Goal: Information Seeking & Learning: Understand process/instructions

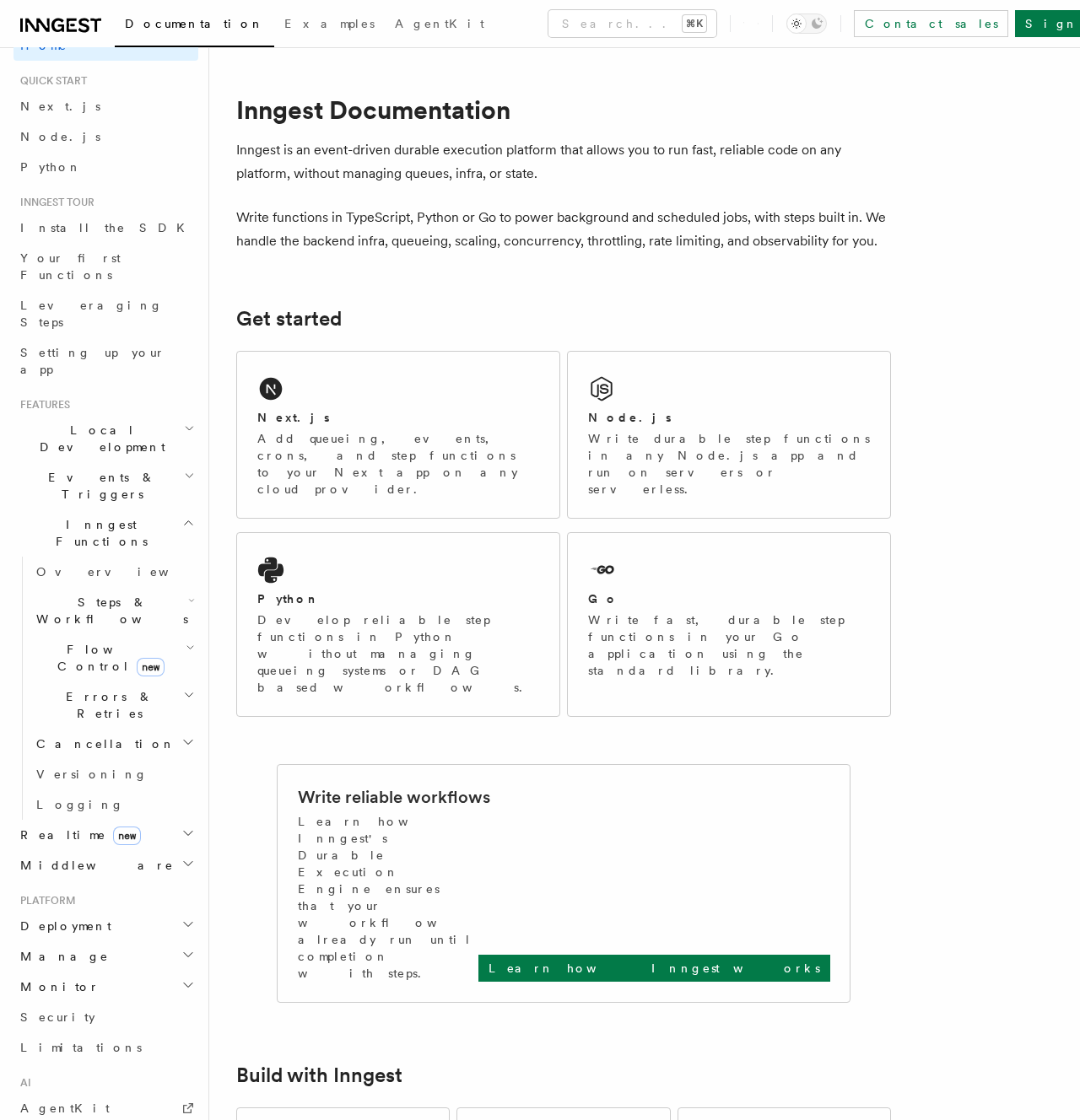
scroll to position [35, 0]
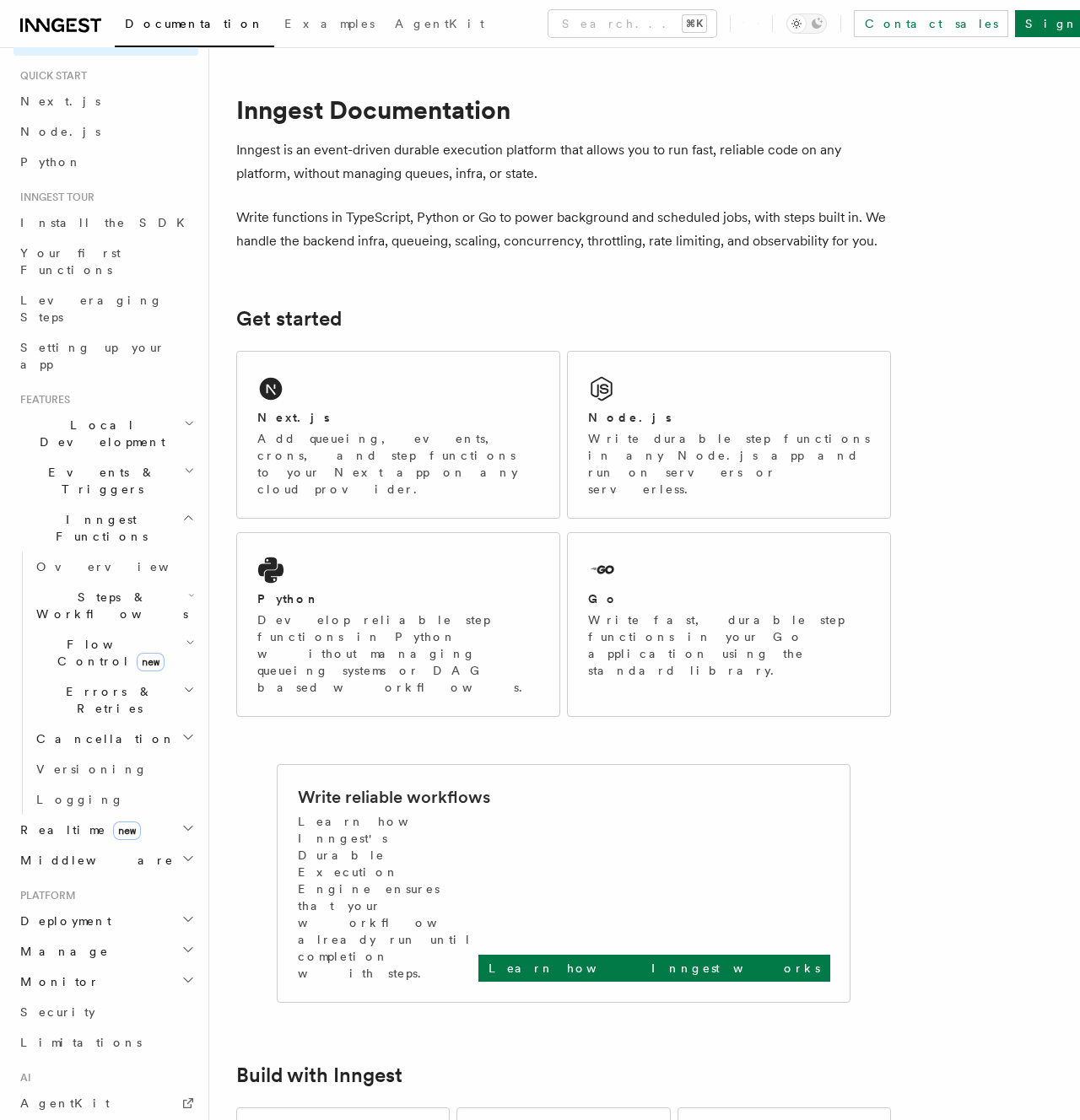
click at [109, 683] on span "Errors & Retries" at bounding box center [107, 700] width 154 height 34
click at [98, 732] on span "Overview" at bounding box center [139, 739] width 174 height 14
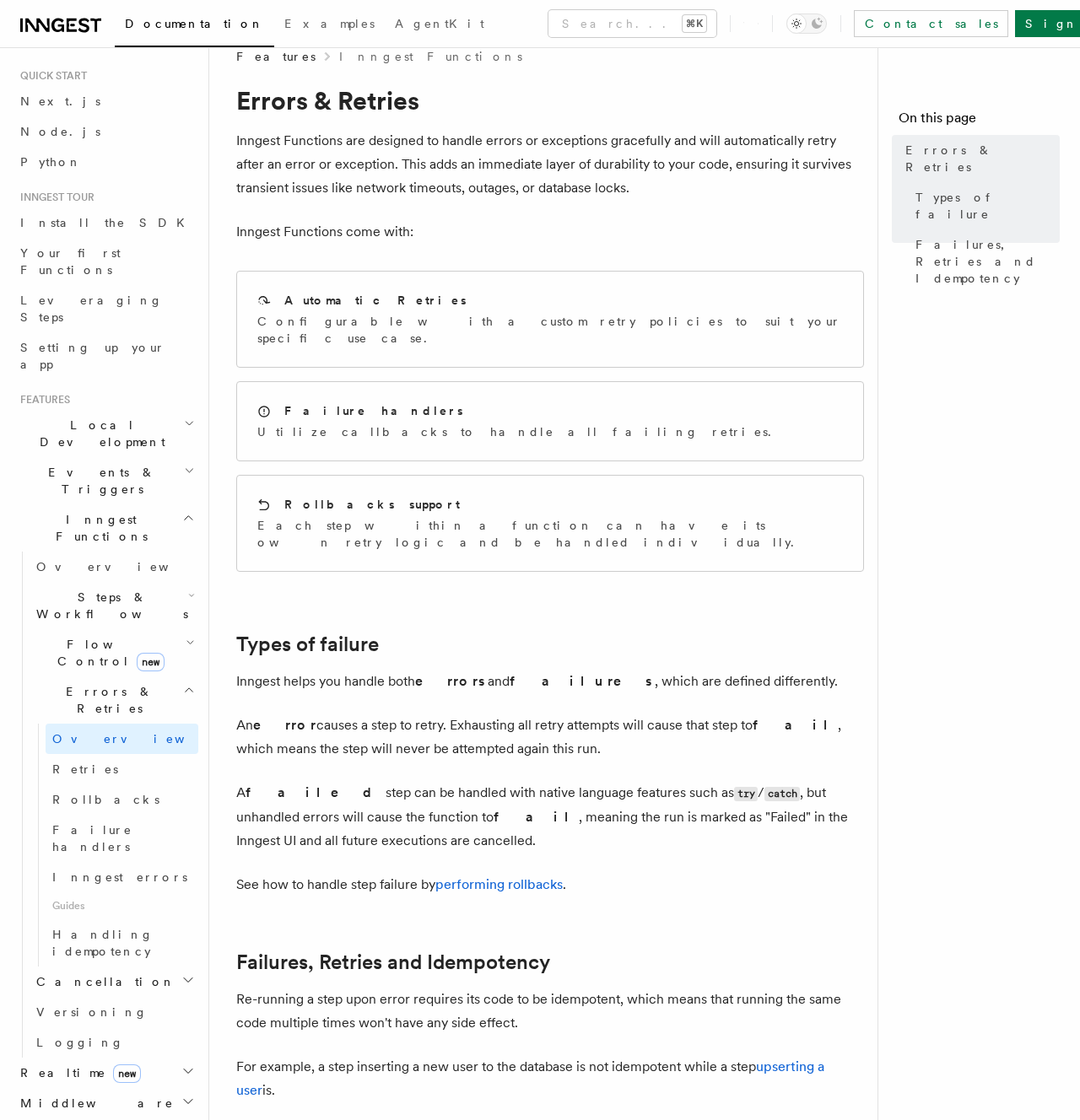
scroll to position [19, 0]
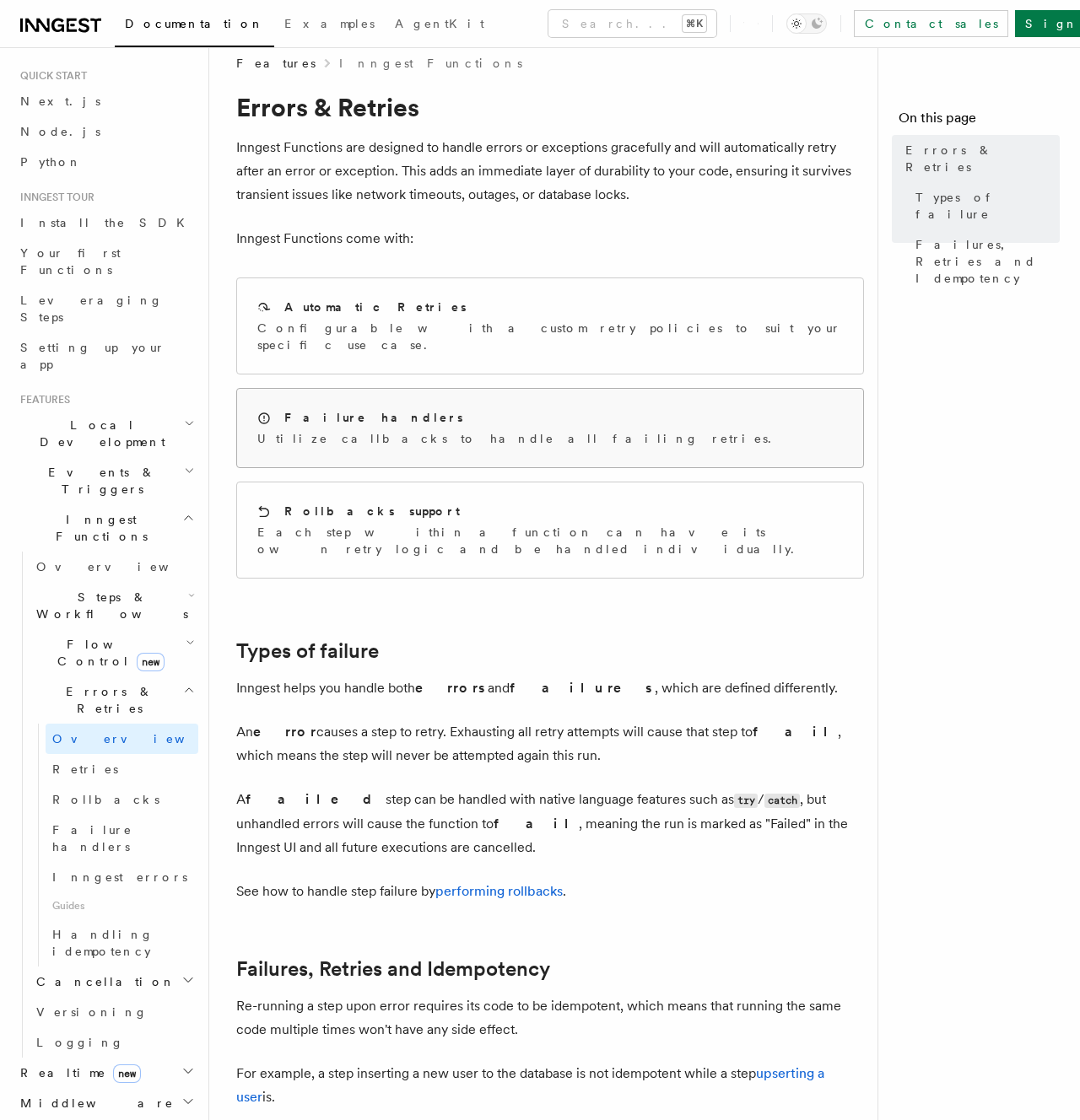
click at [317, 410] on h2 "Failure handlers" at bounding box center [374, 418] width 179 height 17
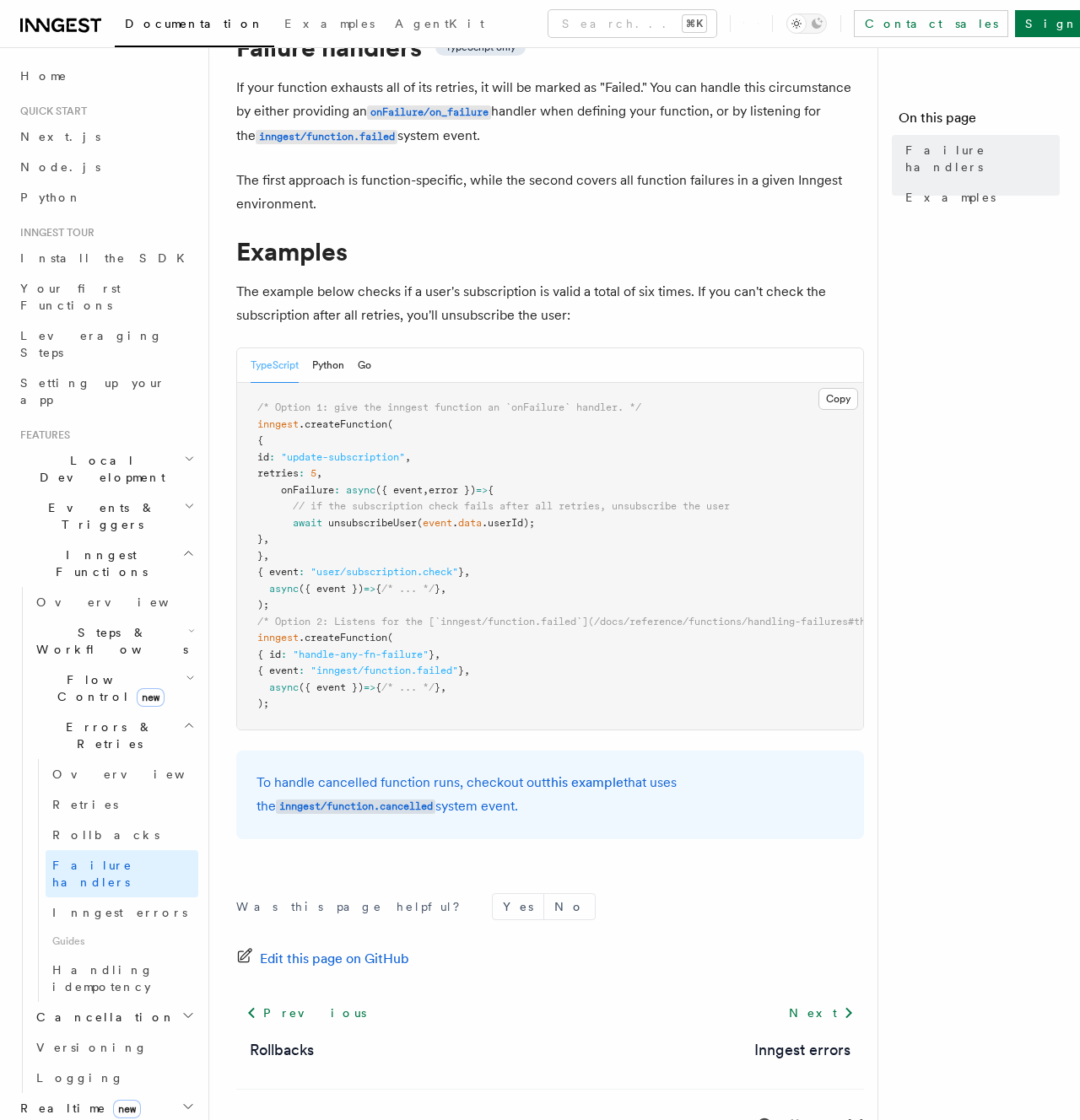
scroll to position [134, 0]
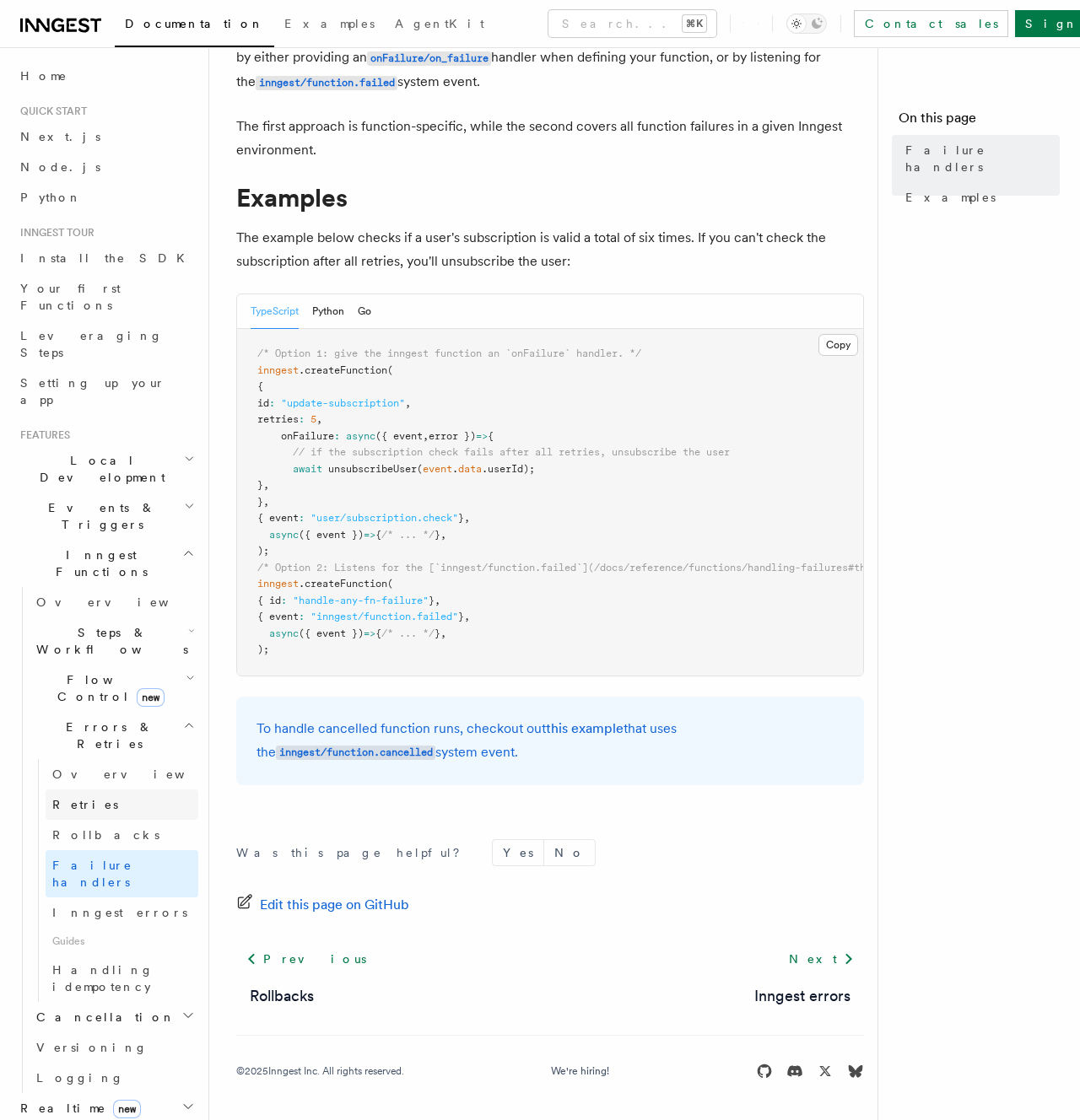
click at [95, 789] on link "Retries" at bounding box center [122, 804] width 153 height 30
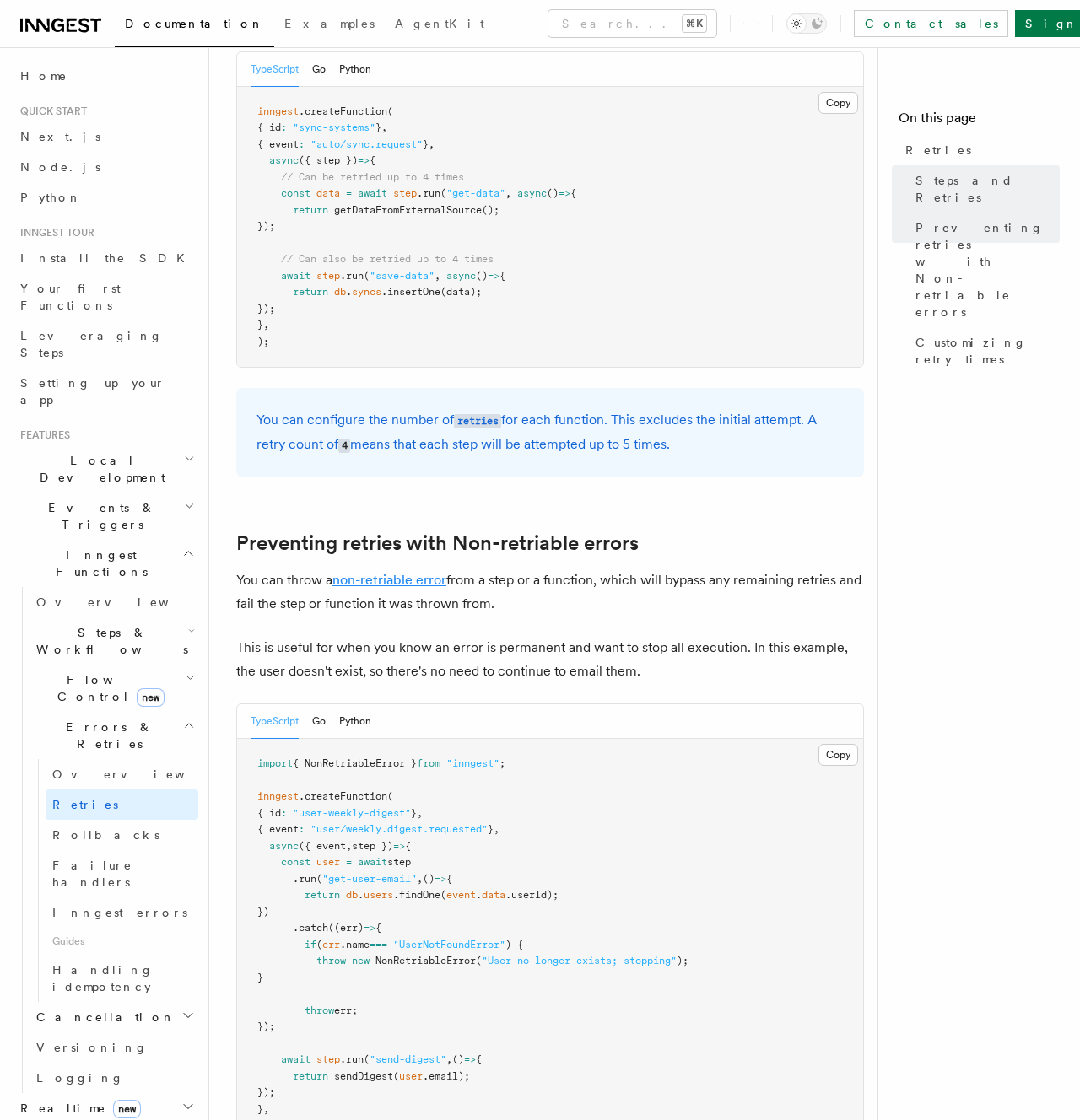
scroll to position [1112, 0]
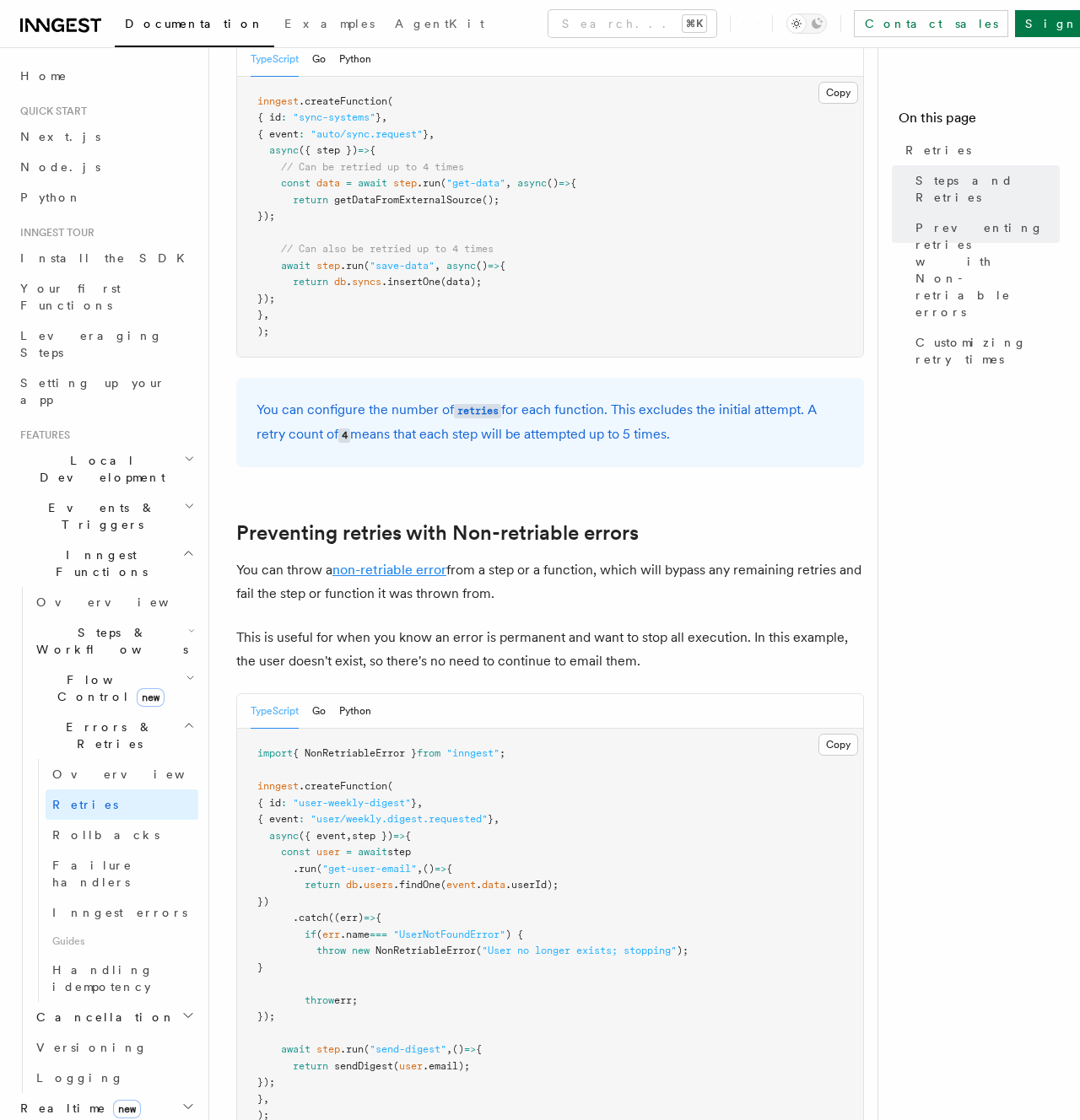
click at [386, 561] on link "non-retriable error" at bounding box center [390, 569] width 114 height 16
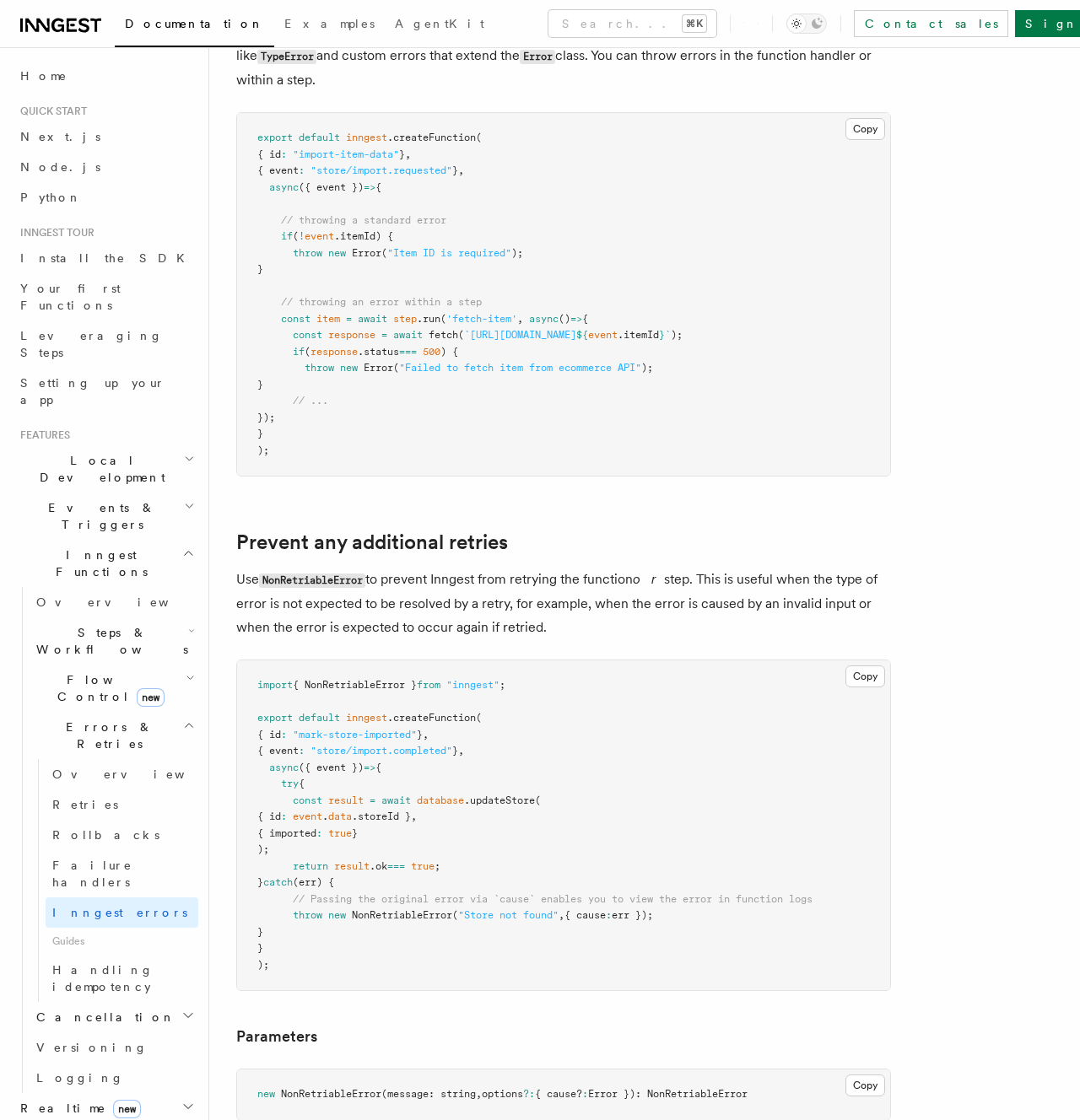
scroll to position [358, 0]
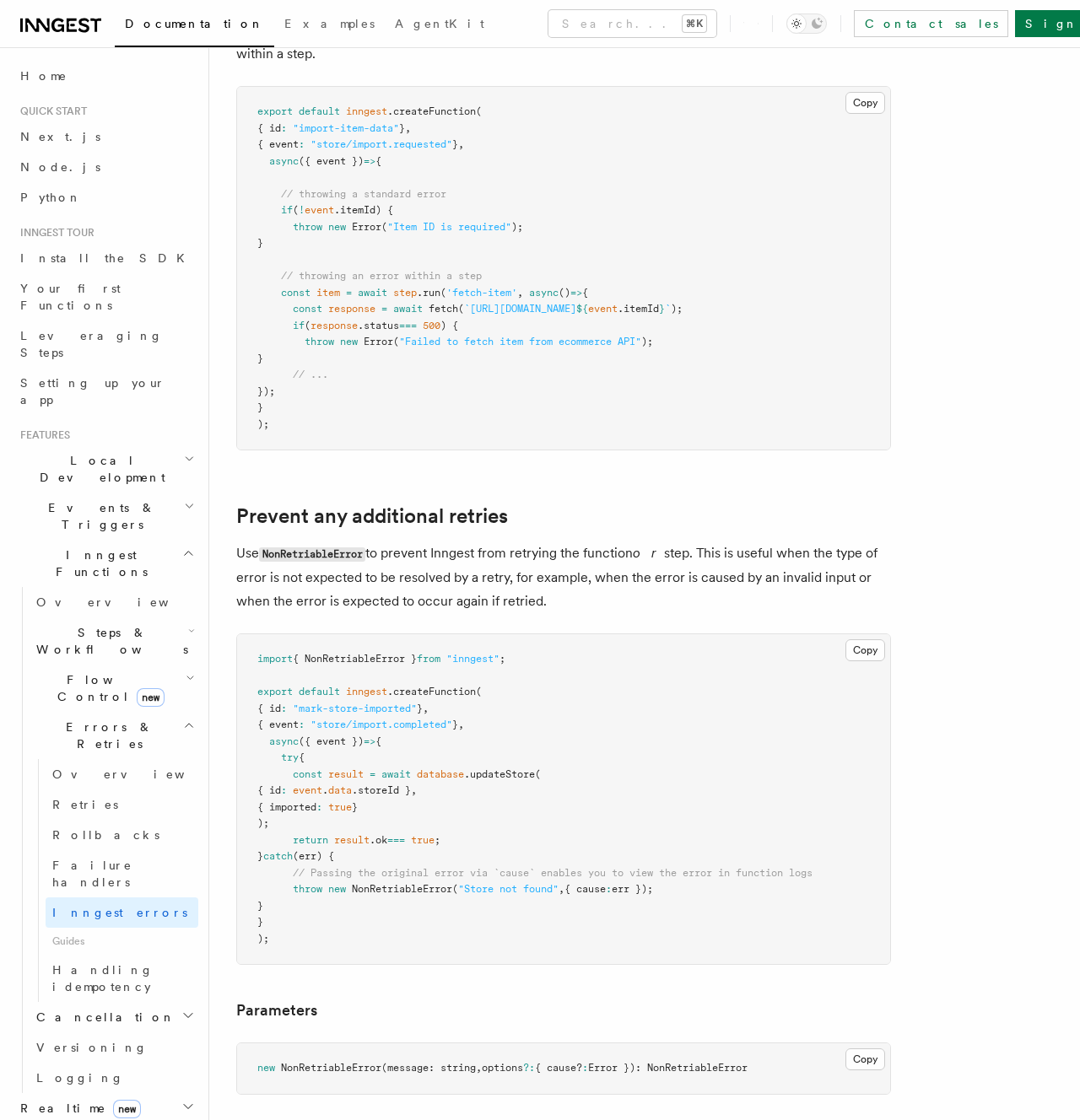
click at [394, 882] on pre "import { NonRetriableError } from "inngest" ; export default inngest .createFun…" at bounding box center [563, 799] width 653 height 330
click at [394, 886] on span "NonRetriableError" at bounding box center [402, 889] width 100 height 12
copy span "NonRetriableError"
click at [456, 236] on pre "export default inngest .createFunction ( { id : "import-item-data" } , { event …" at bounding box center [563, 268] width 653 height 363
